Goal: Navigation & Orientation: Find specific page/section

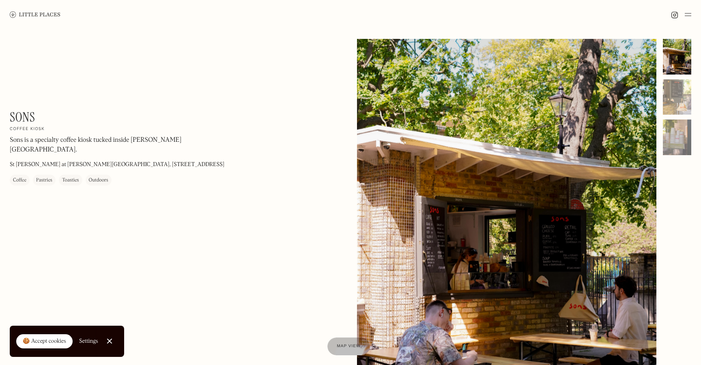
click at [38, 342] on div "🍪 Accept cookies" at bounding box center [44, 342] width 43 height 8
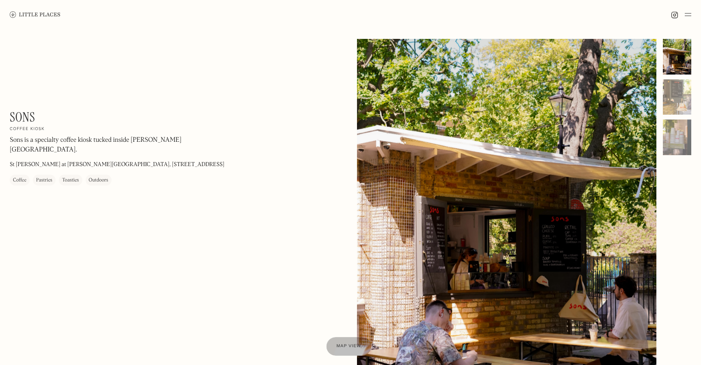
click at [343, 345] on span "Map view" at bounding box center [348, 346] width 25 height 5
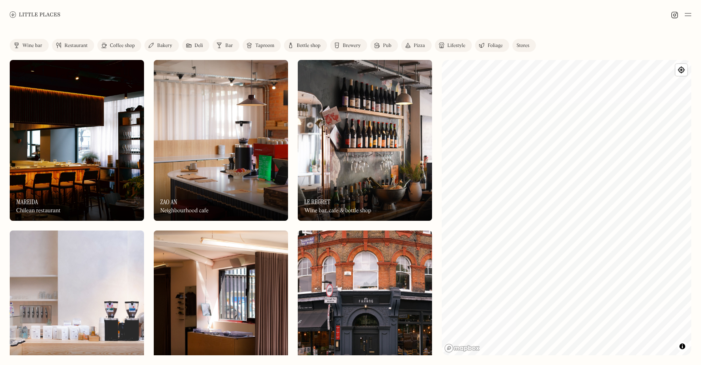
drag, startPoint x: 241, startPoint y: 122, endPoint x: 252, endPoint y: 118, distance: 11.7
click at [236, 114] on img at bounding box center [221, 140] width 134 height 161
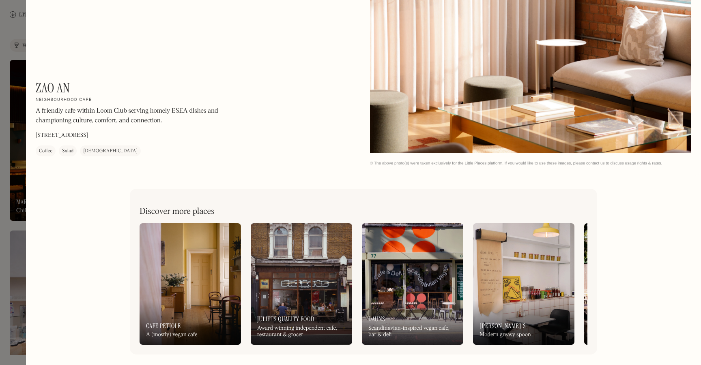
scroll to position [1484, 0]
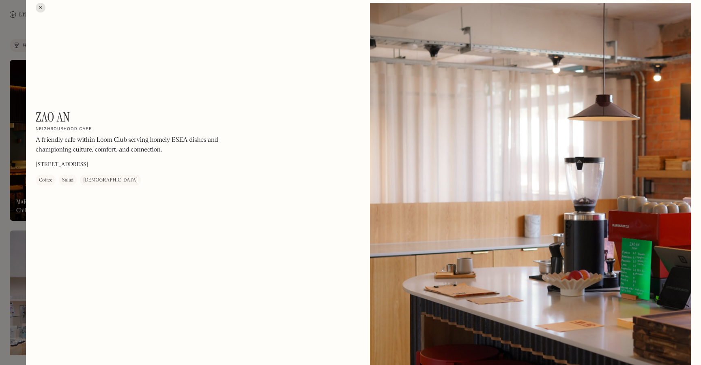
scroll to position [0, 0]
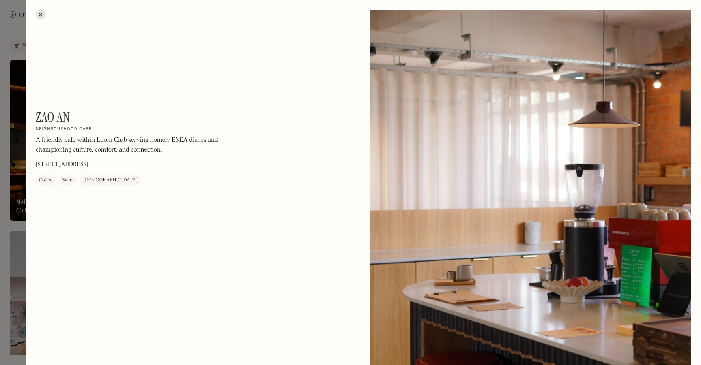
click at [41, 12] on div at bounding box center [41, 15] width 10 height 10
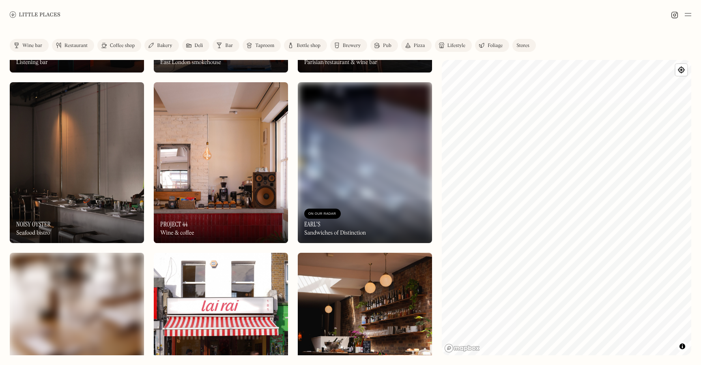
scroll to position [832, 0]
